Goal: Information Seeking & Learning: Compare options

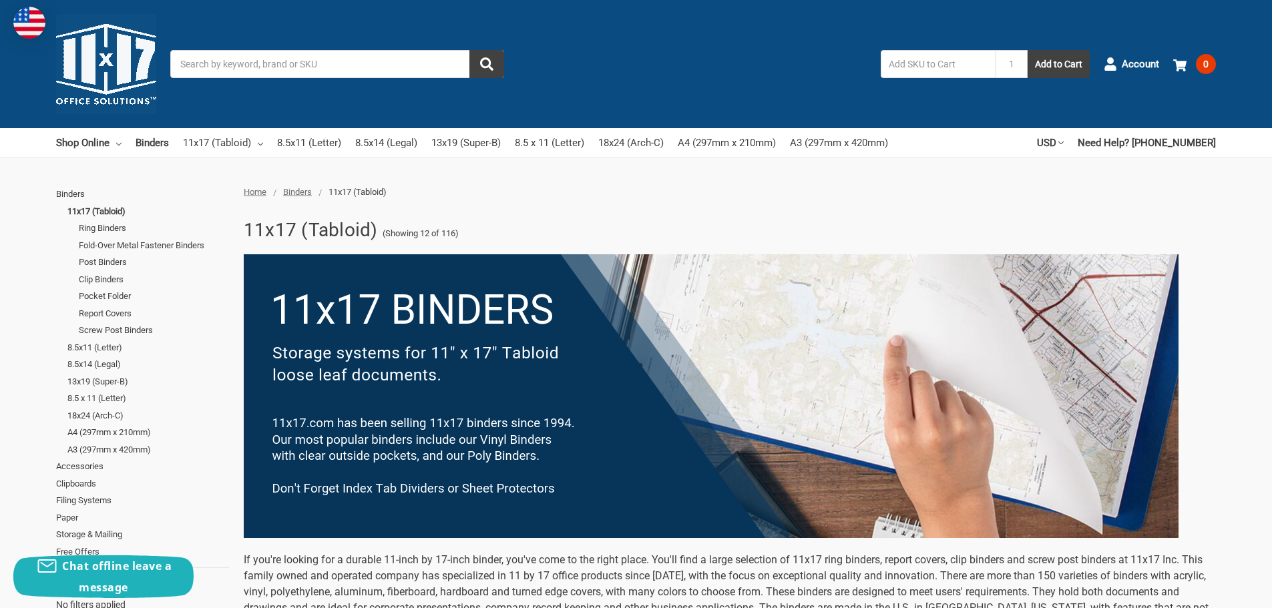
scroll to position [129, 0]
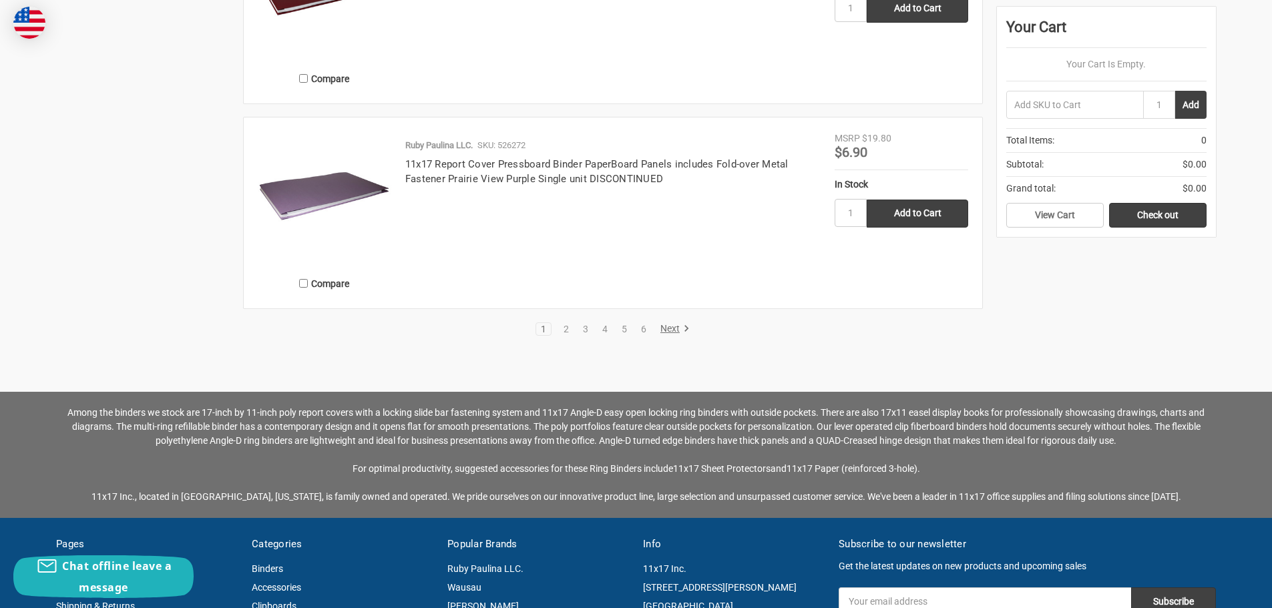
scroll to position [2933, 0]
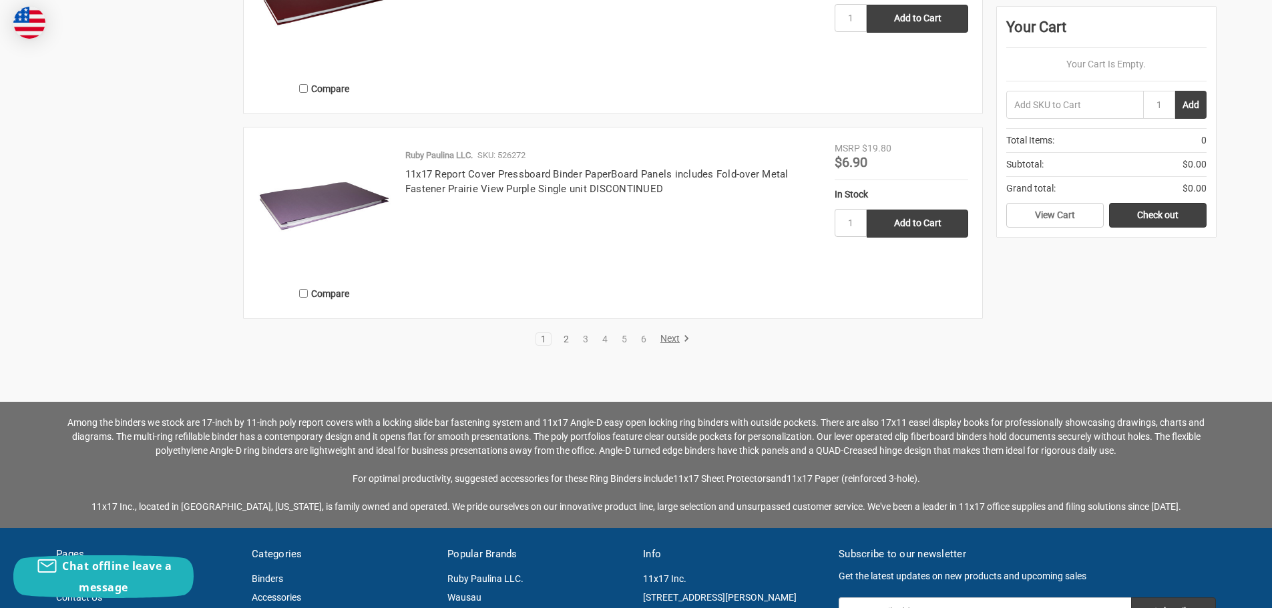
click at [563, 337] on link "2" at bounding box center [566, 339] width 15 height 9
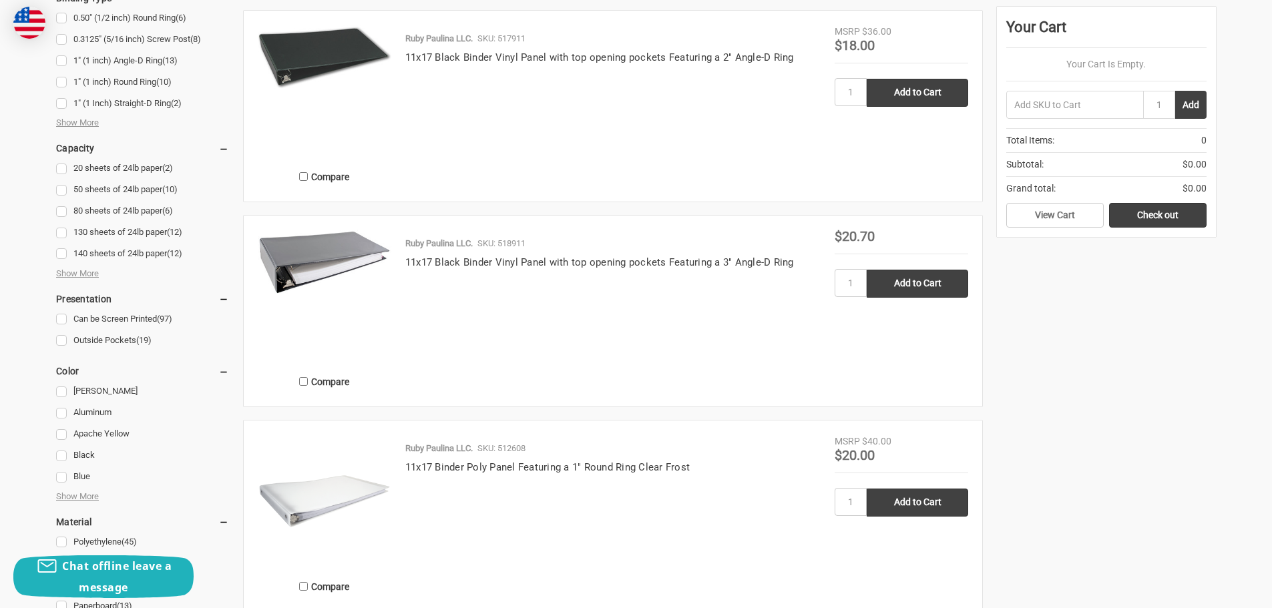
scroll to position [935, 0]
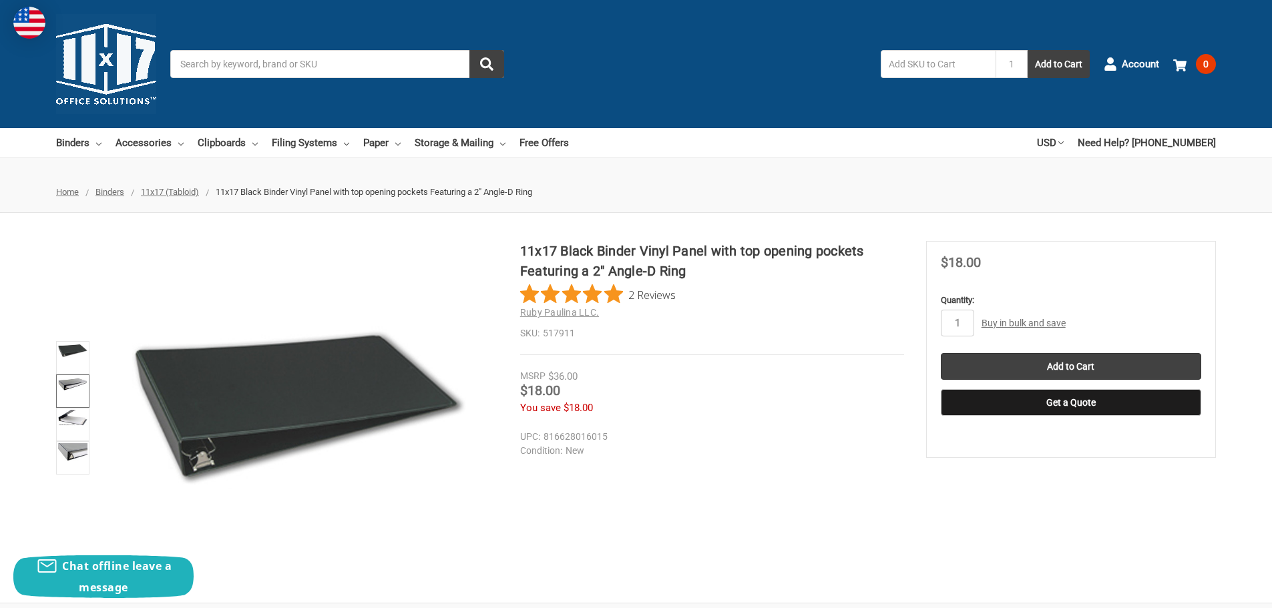
click at [71, 384] on img at bounding box center [72, 384] width 29 height 13
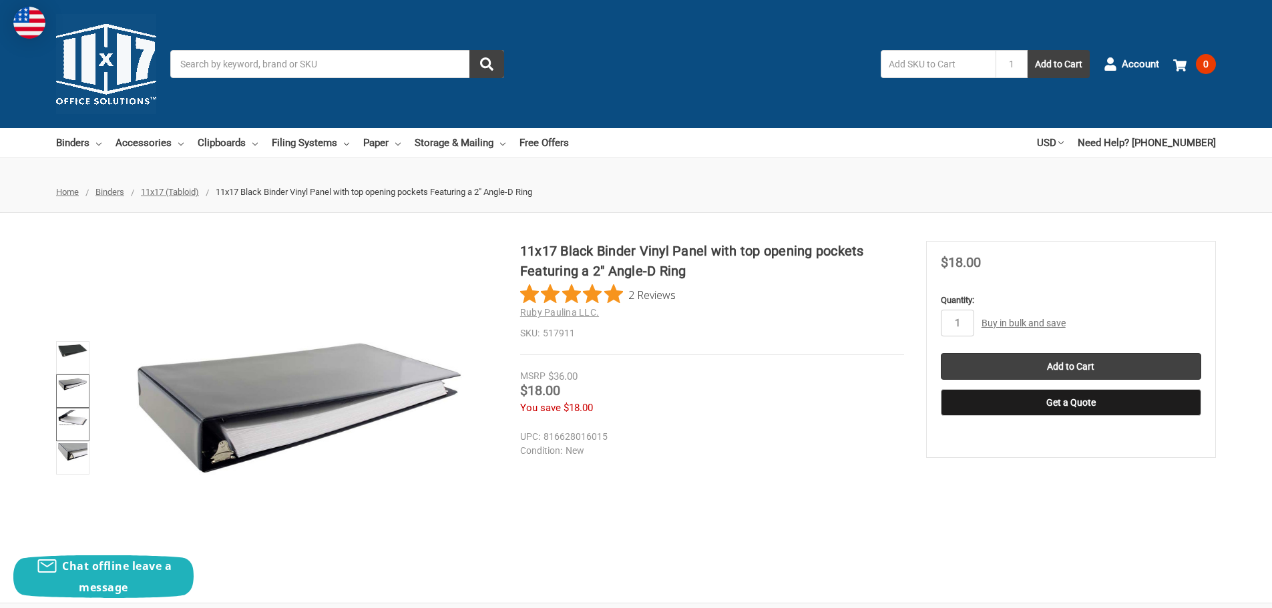
click at [77, 423] on img at bounding box center [72, 418] width 29 height 16
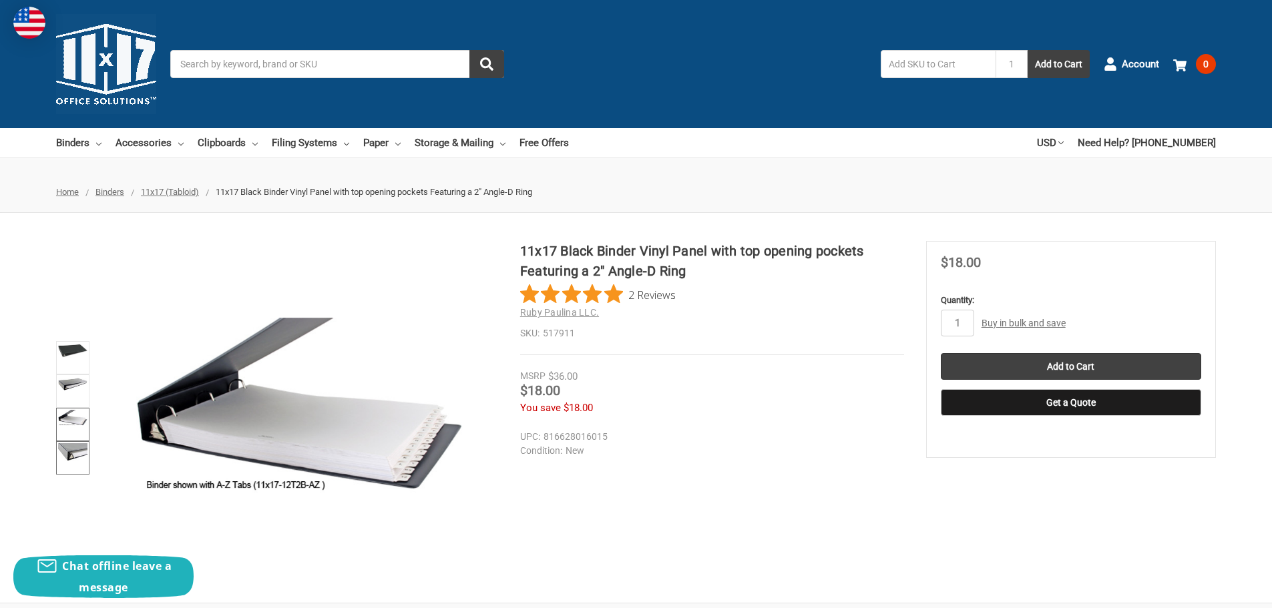
click at [79, 456] on img at bounding box center [72, 452] width 29 height 19
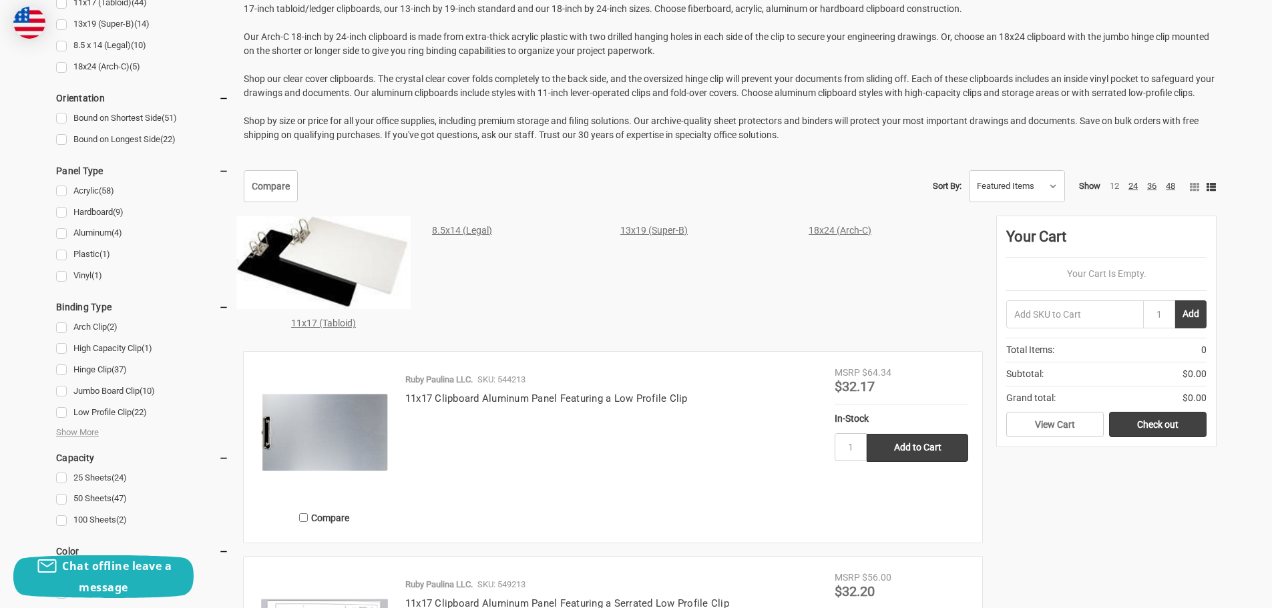
scroll to position [467, 0]
click at [325, 329] on link "11x17 (Tabloid)" at bounding box center [323, 324] width 65 height 11
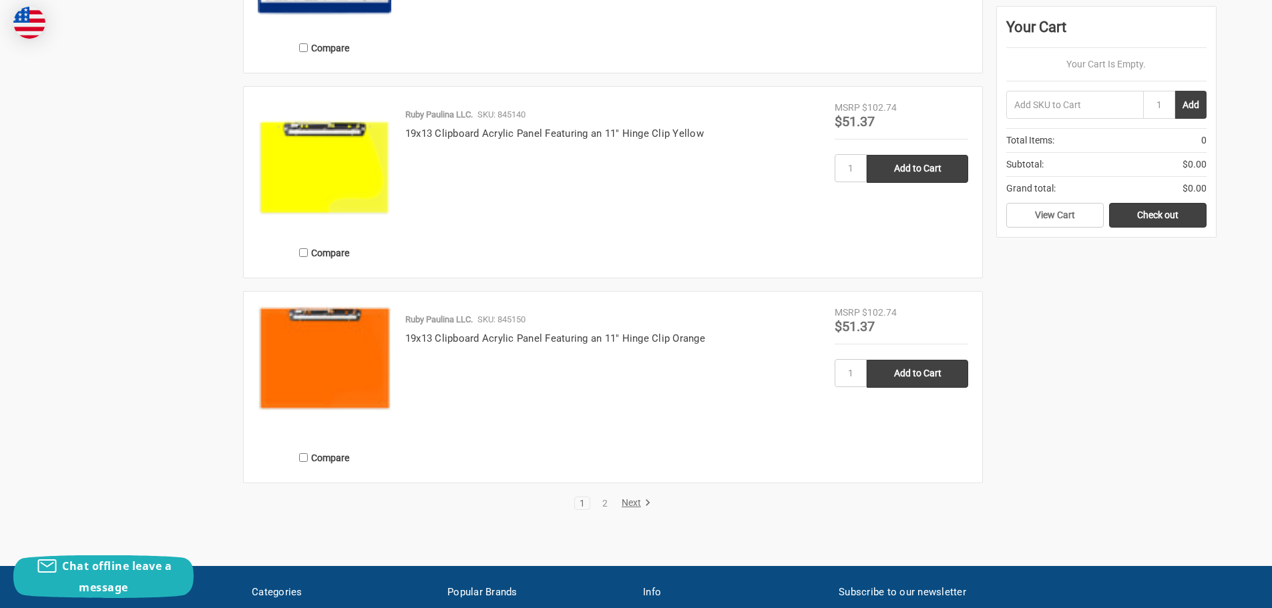
scroll to position [2738, 0]
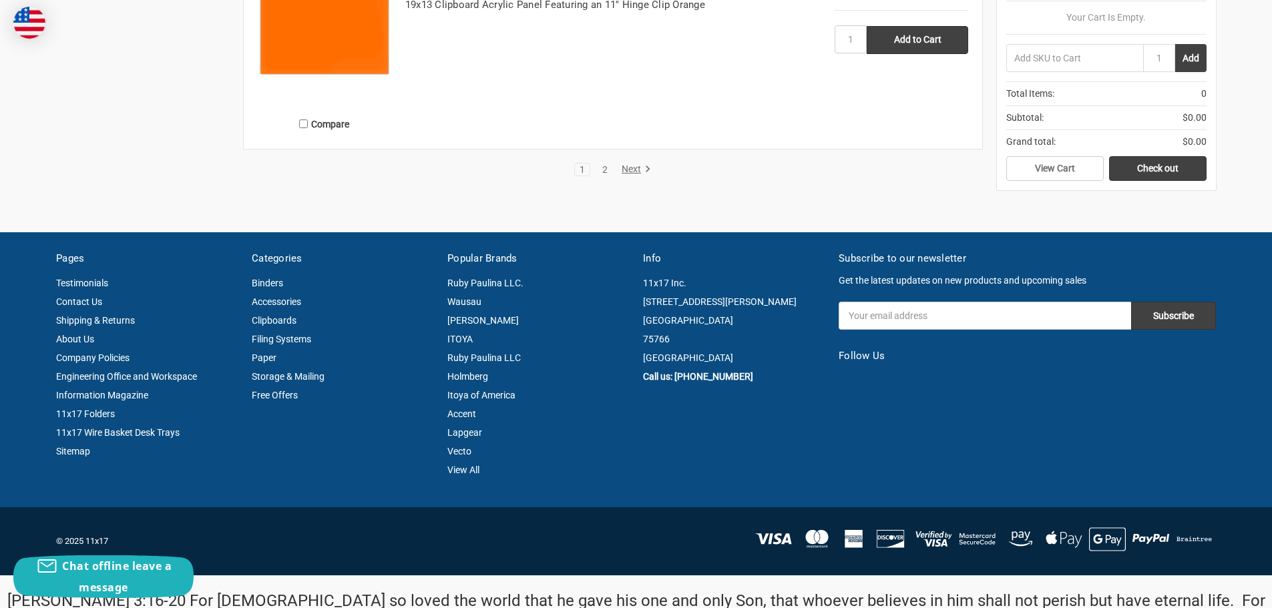
click at [601, 168] on link "2" at bounding box center [605, 169] width 15 height 9
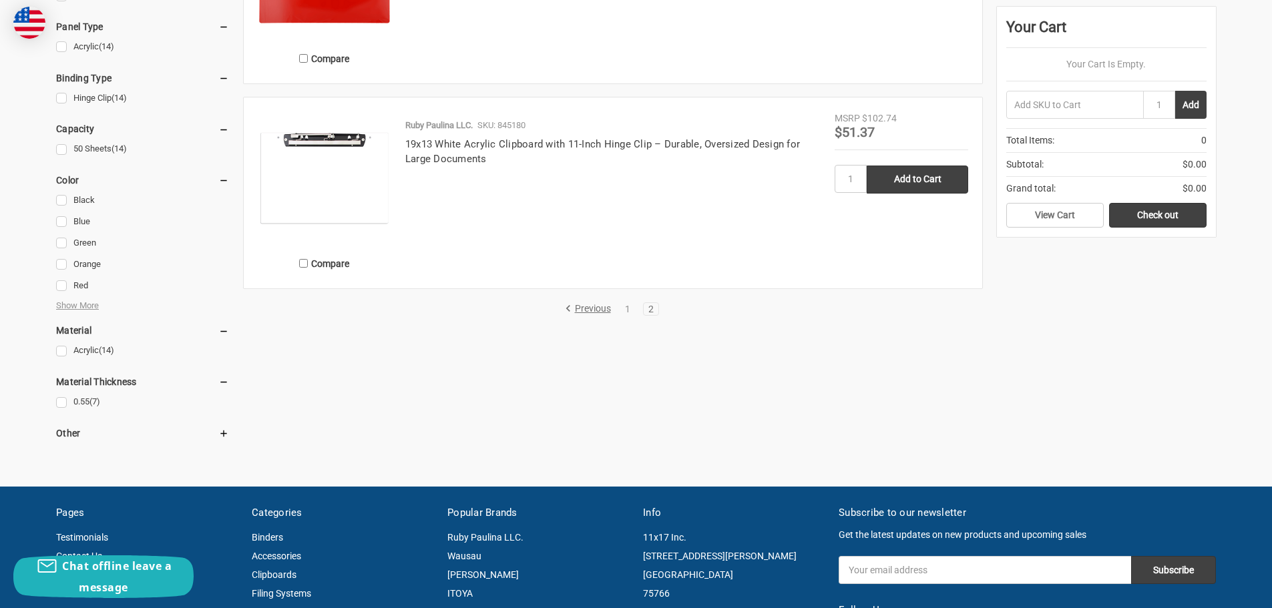
scroll to position [334, 0]
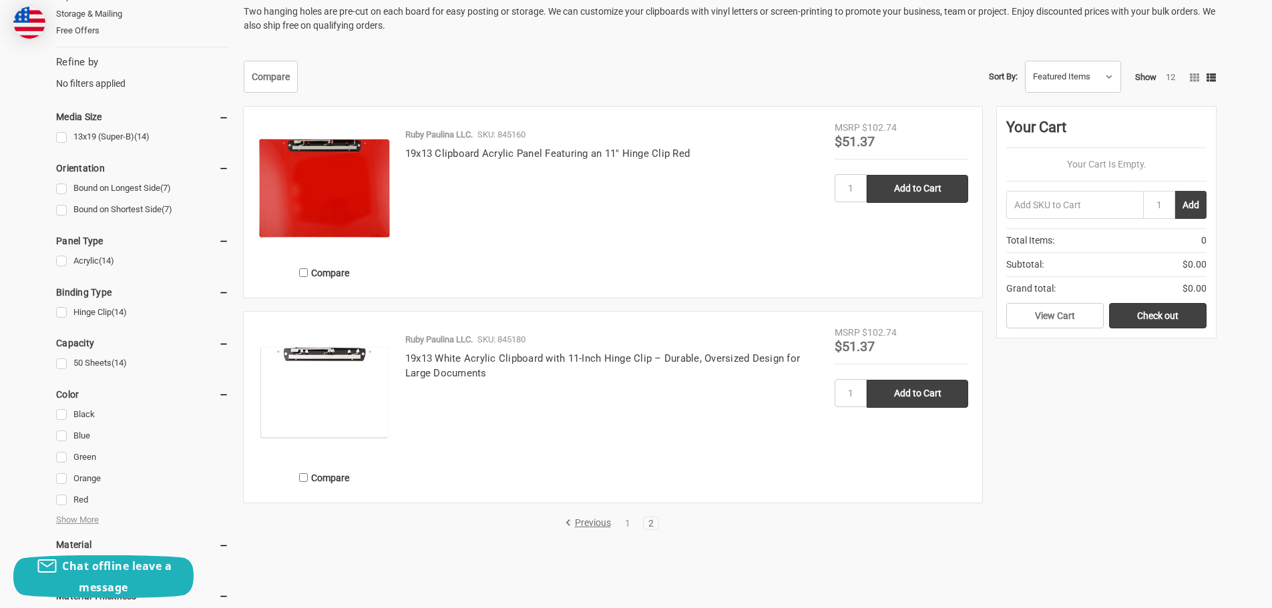
click at [310, 152] on img at bounding box center [325, 188] width 134 height 134
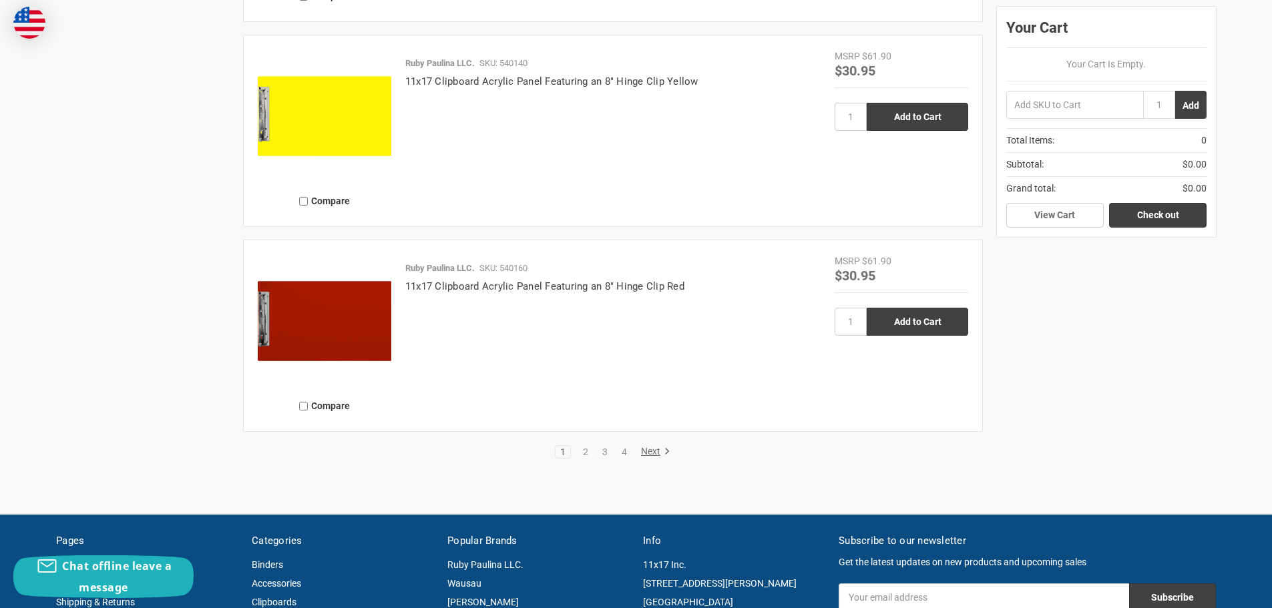
scroll to position [3205, 0]
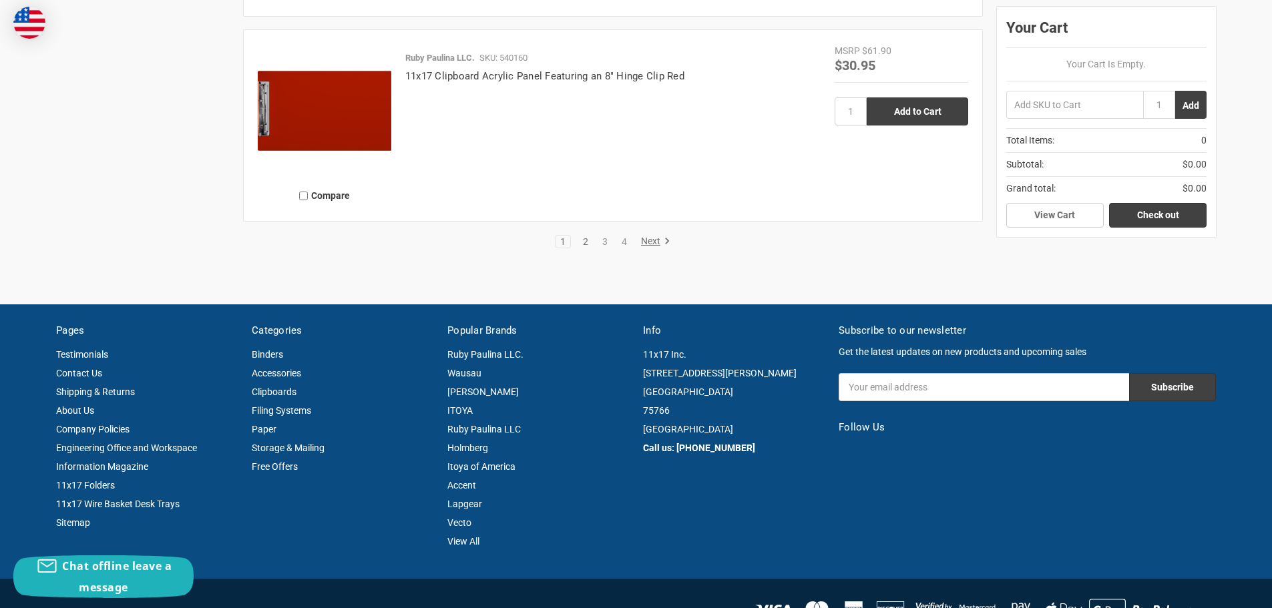
click at [585, 242] on link "2" at bounding box center [585, 241] width 15 height 9
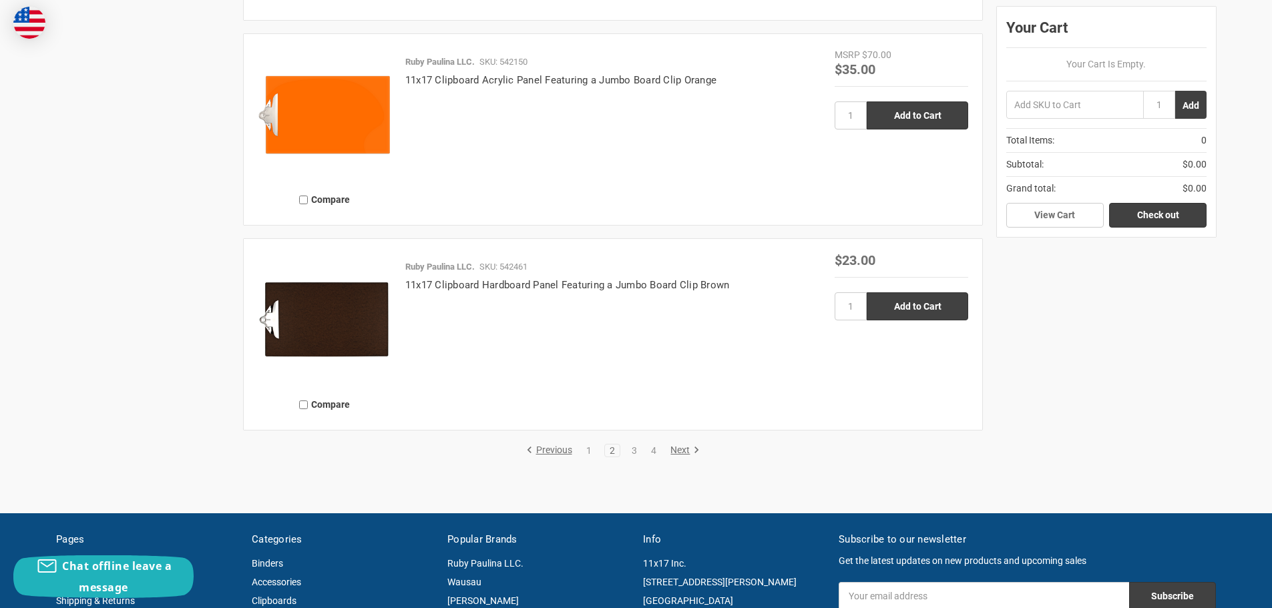
scroll to position [3005, 0]
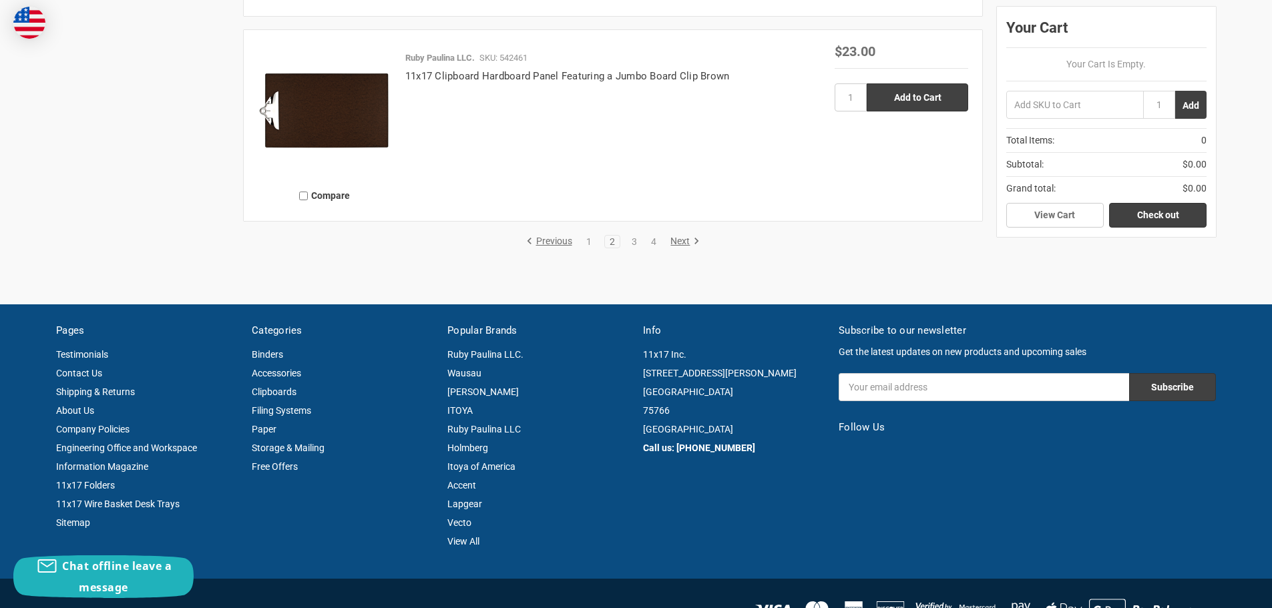
scroll to position [2736, 0]
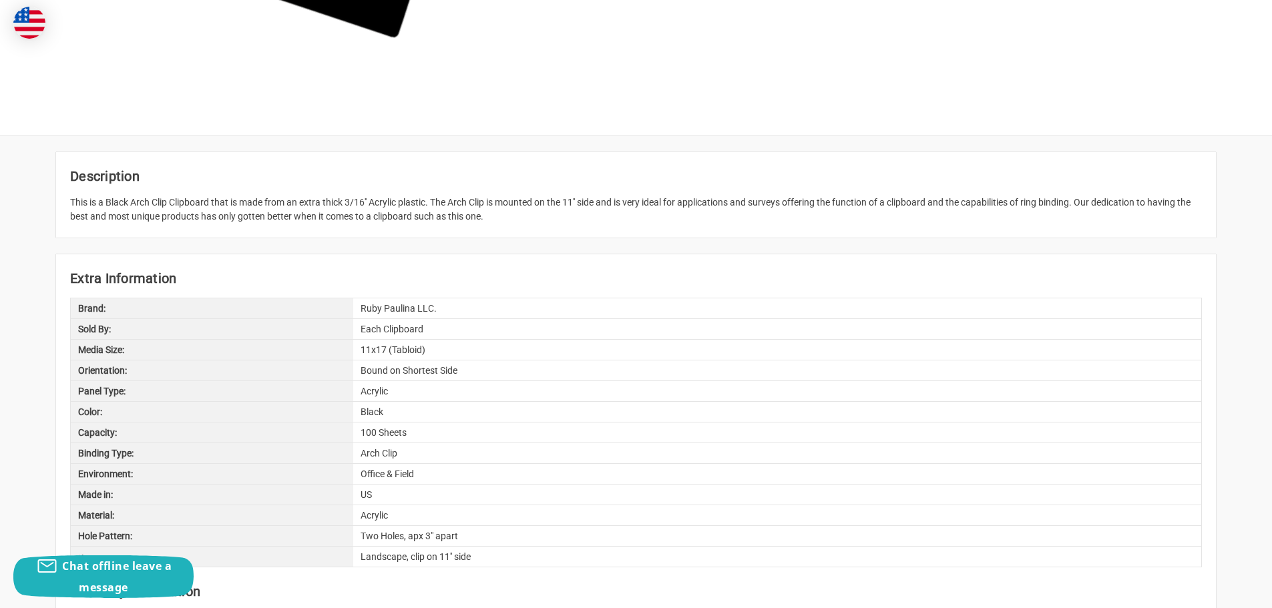
scroll to position [134, 0]
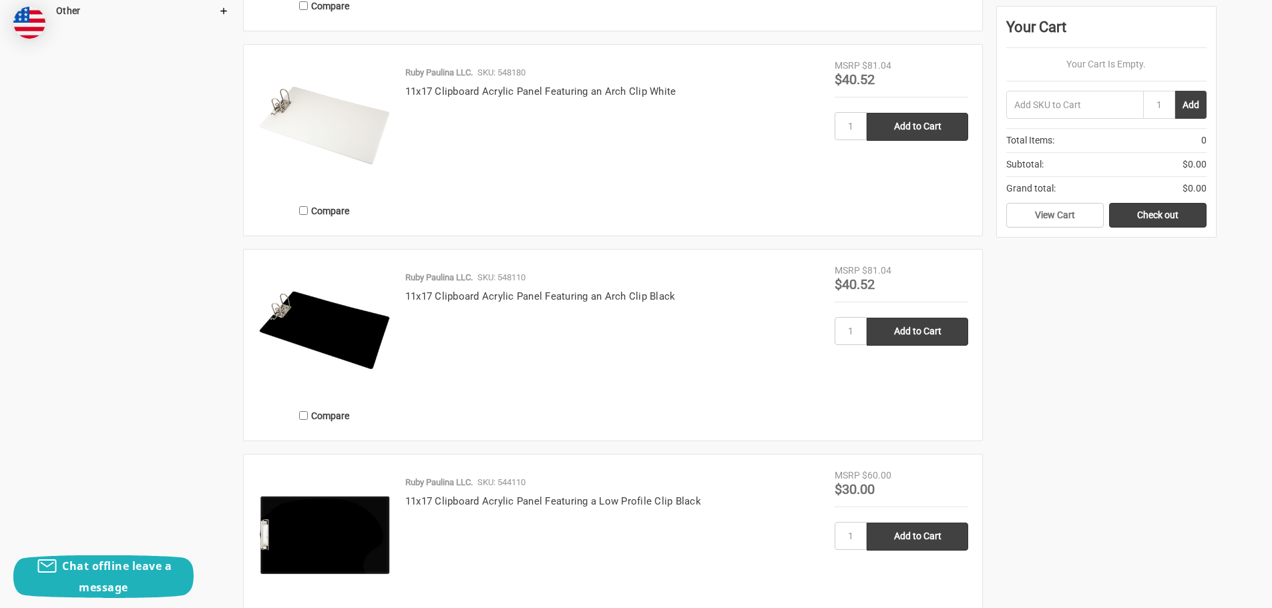
scroll to position [1202, 0]
